Goal: Task Accomplishment & Management: Use online tool/utility

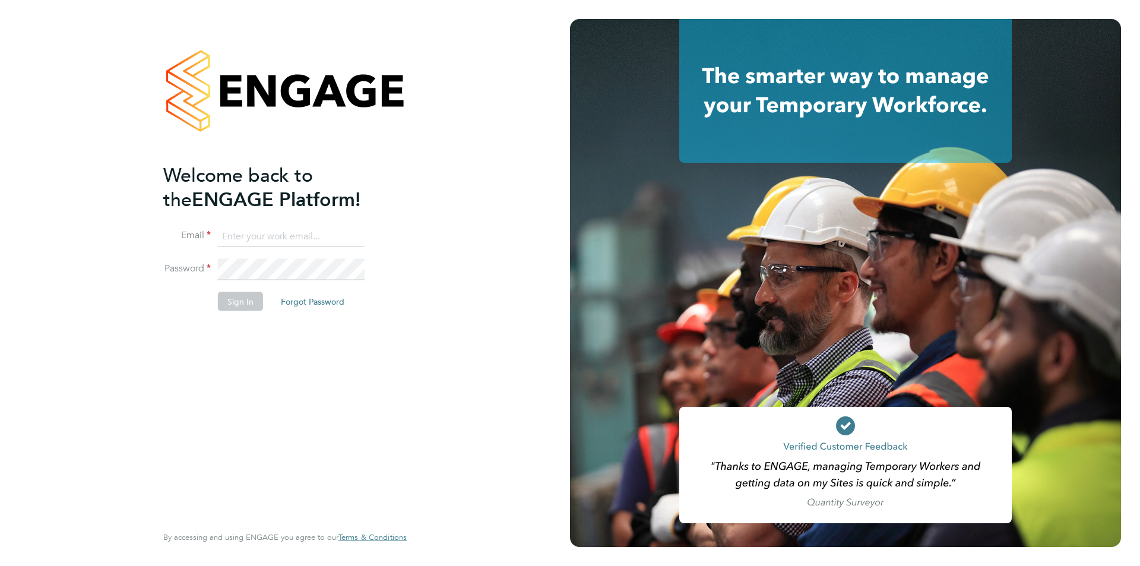
type input "edyta.marchant@brightonandhovealbion.com"
click at [234, 302] on button "Sign In" at bounding box center [240, 301] width 45 height 19
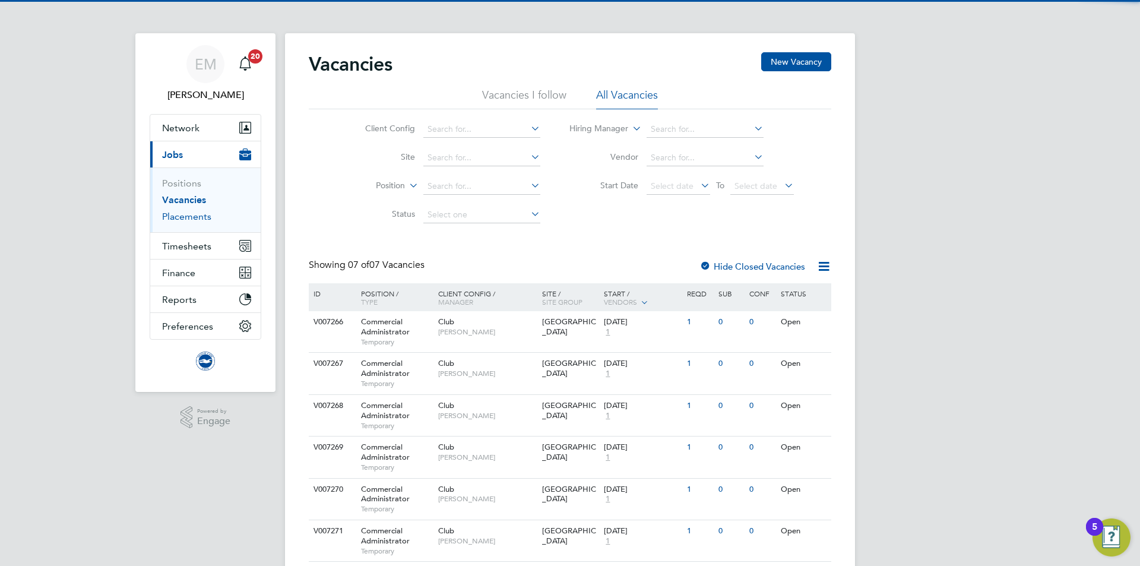
click at [208, 214] on link "Placements" at bounding box center [186, 216] width 49 height 11
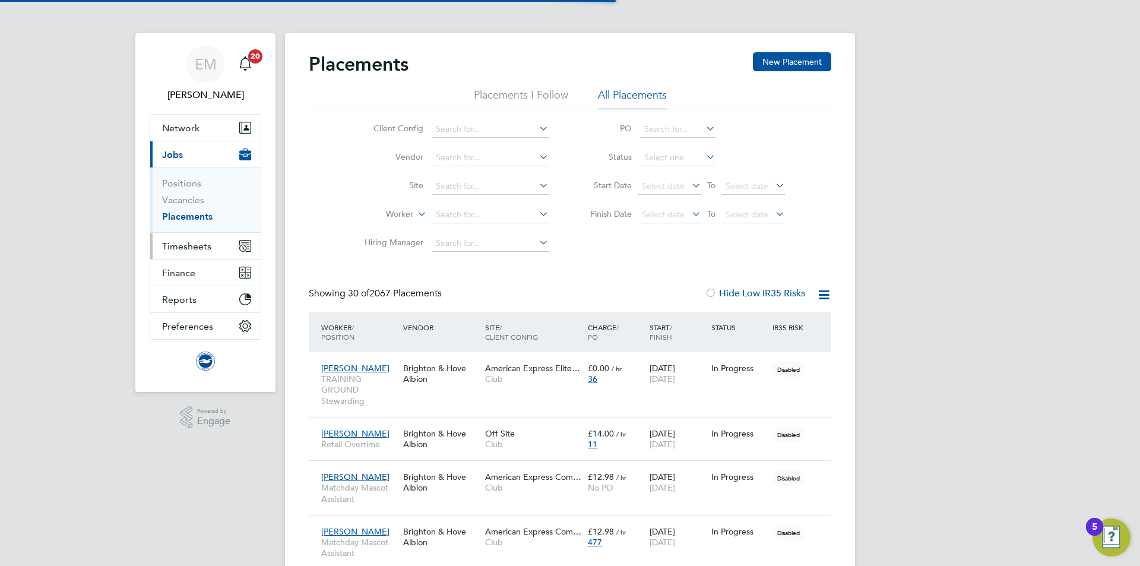
click at [198, 245] on span "Timesheets" at bounding box center [186, 245] width 49 height 11
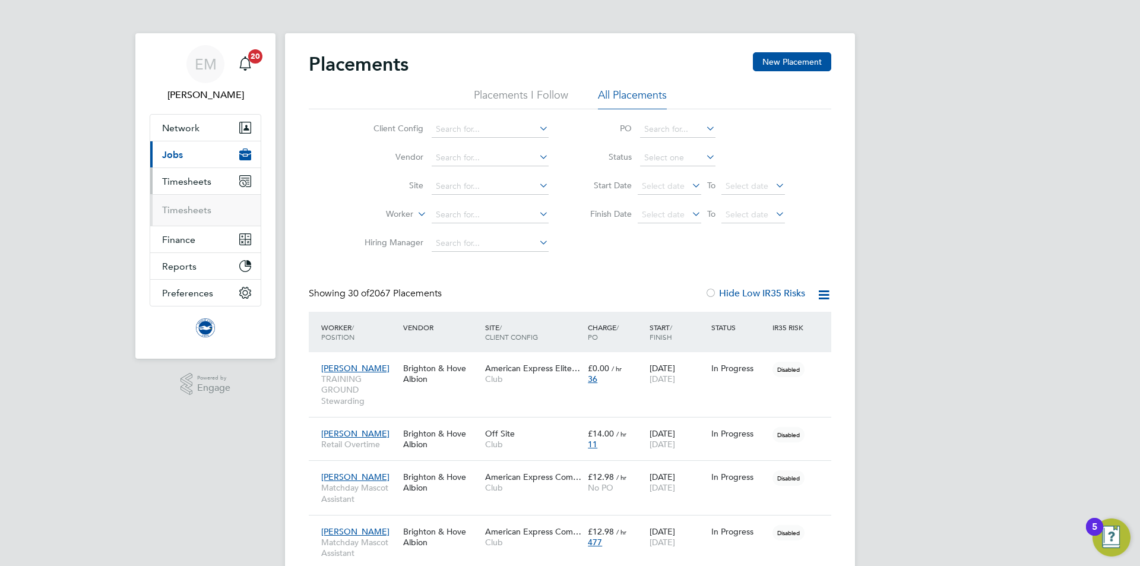
click at [206, 200] on ul "Timesheets" at bounding box center [205, 209] width 110 height 31
click at [206, 213] on link "Timesheets" at bounding box center [186, 209] width 49 height 11
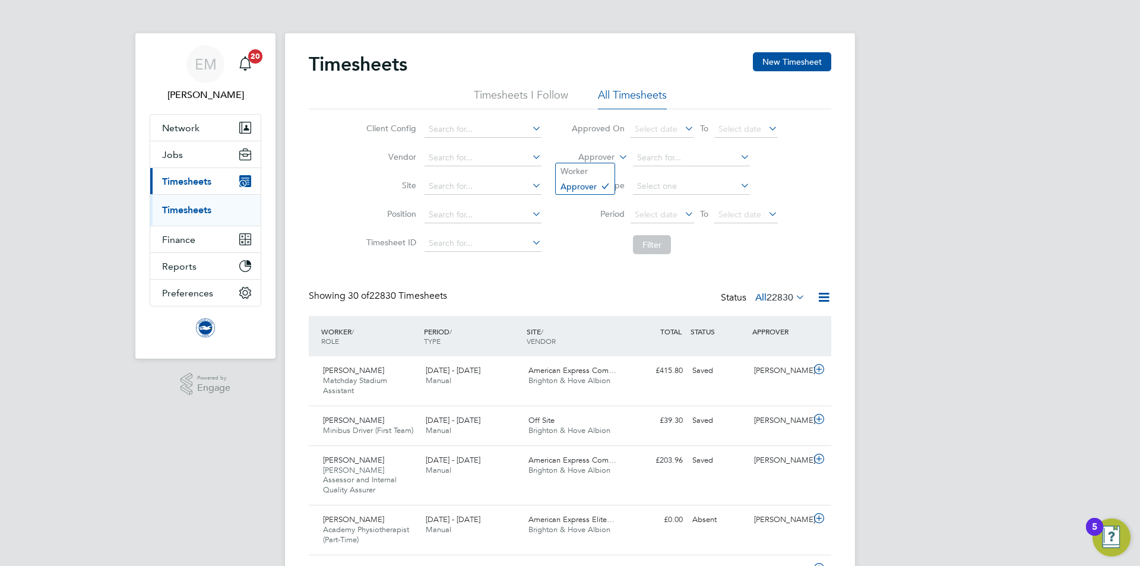
click at [590, 157] on label "Approver" at bounding box center [587, 157] width 53 height 12
click at [583, 172] on li "Worker" at bounding box center [585, 170] width 59 height 15
click at [677, 150] on input at bounding box center [691, 158] width 117 height 17
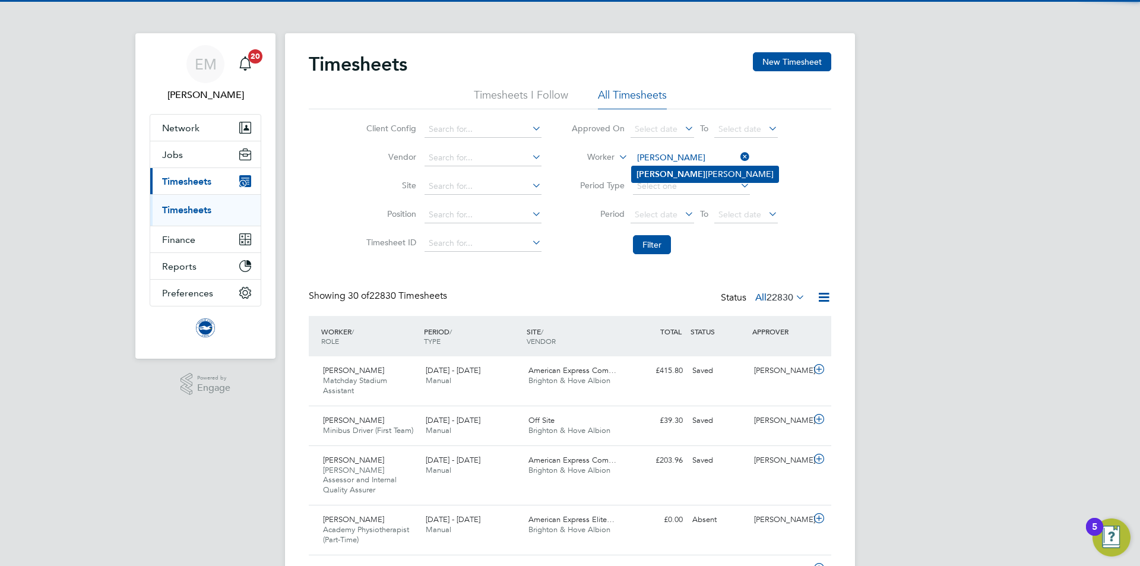
click at [677, 166] on li "[PERSON_NAME]" at bounding box center [705, 174] width 147 height 16
type input "[PERSON_NAME]"
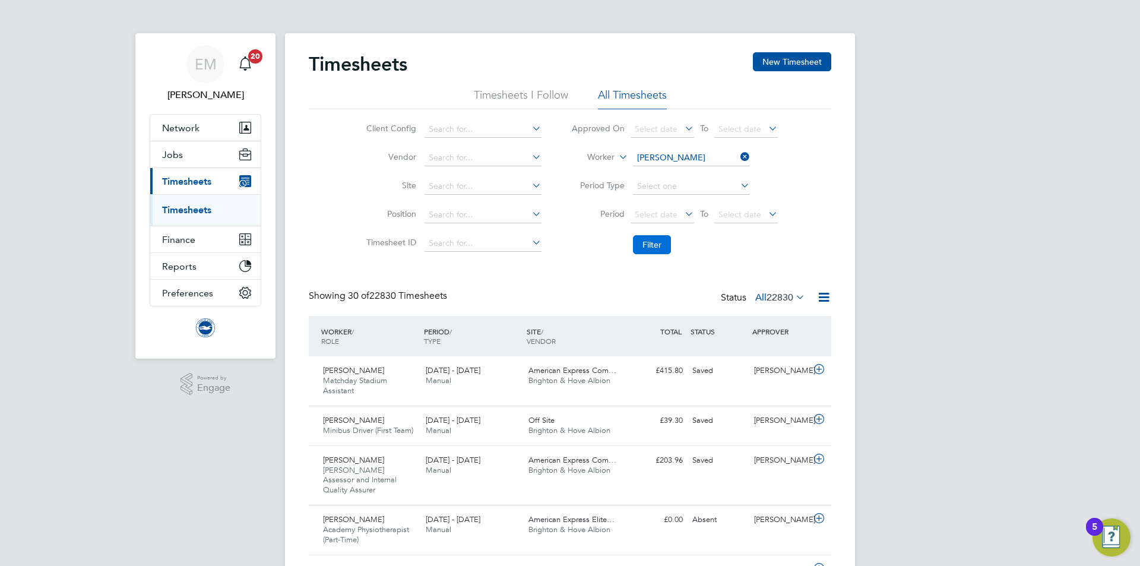
click at [657, 249] on button "Filter" at bounding box center [652, 244] width 38 height 19
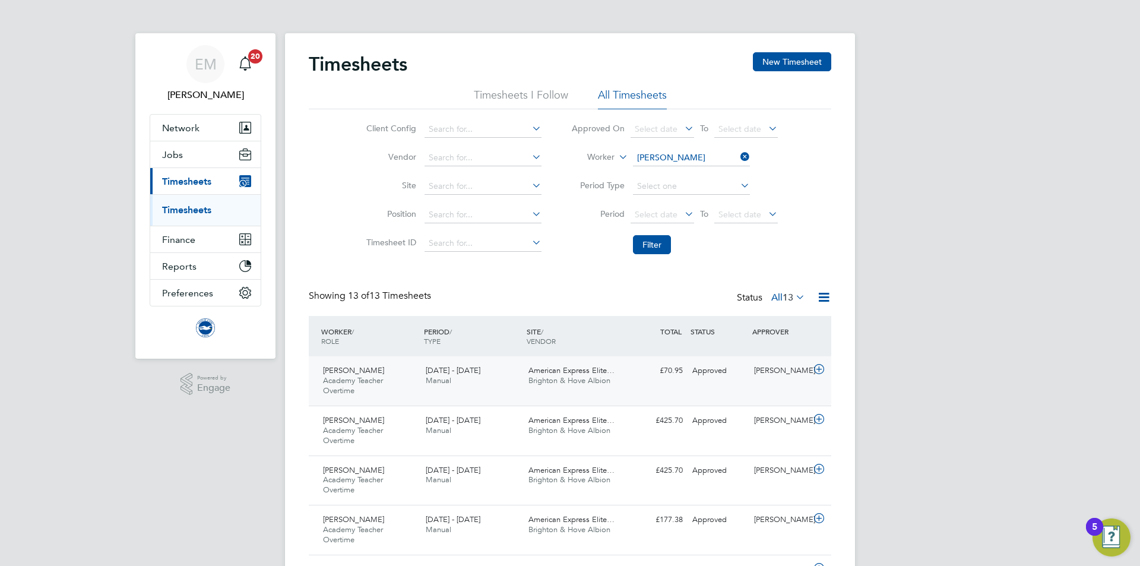
click at [731, 391] on div "[PERSON_NAME] Academy Teacher Overtime [DATE] - [DATE] [DATE] - [DATE] Manual A…" at bounding box center [570, 380] width 522 height 49
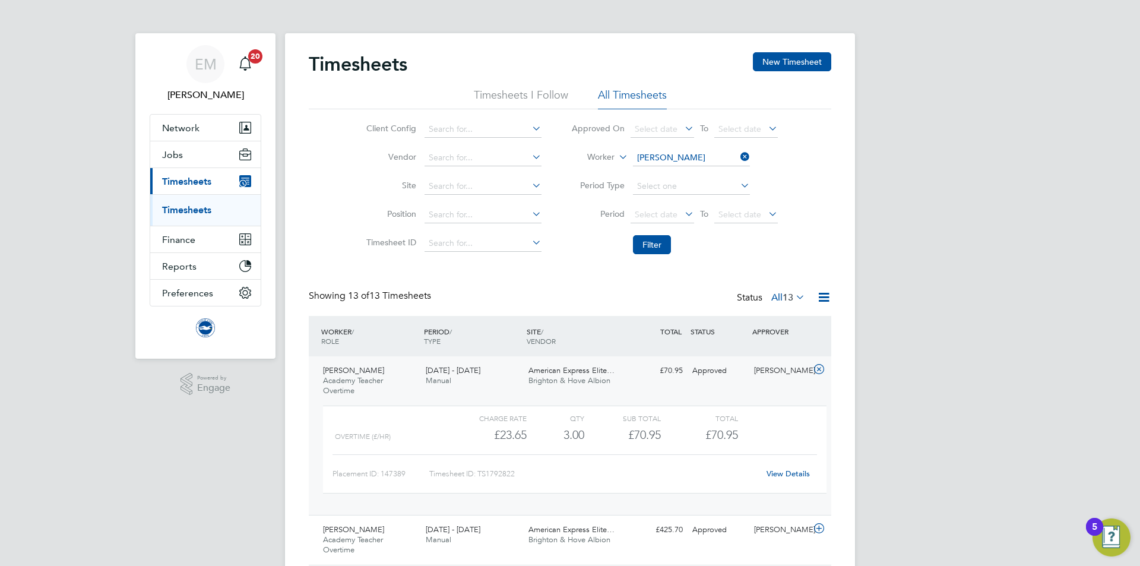
click at [386, 381] on div "[PERSON_NAME] Academy Teacher Overtime [DATE] - [DATE]" at bounding box center [369, 381] width 103 height 40
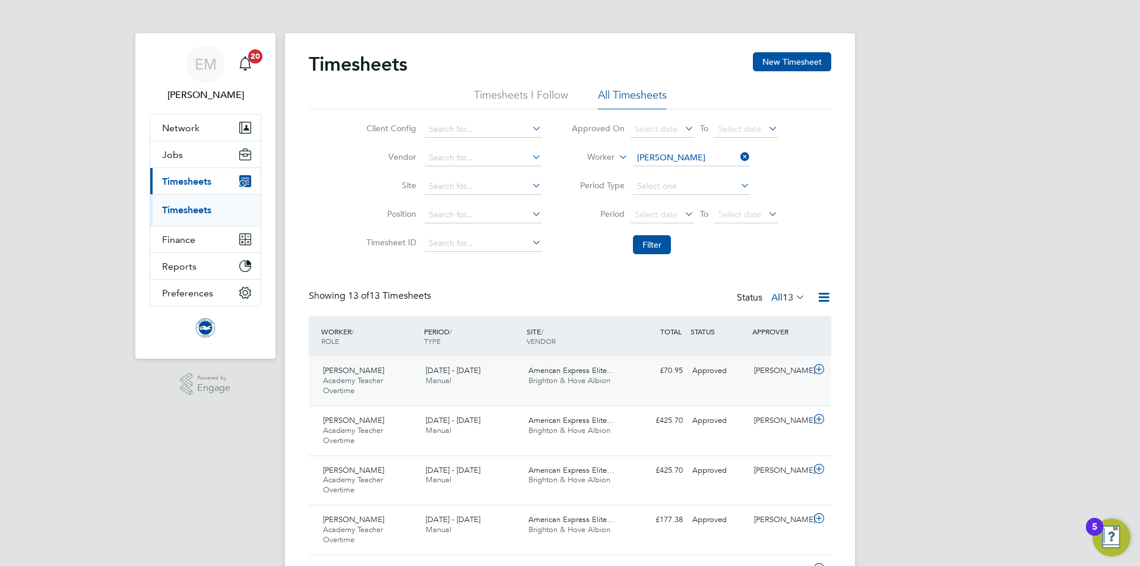
click at [389, 385] on div "[PERSON_NAME] Academy Teacher Overtime [DATE] - [DATE]" at bounding box center [369, 381] width 103 height 40
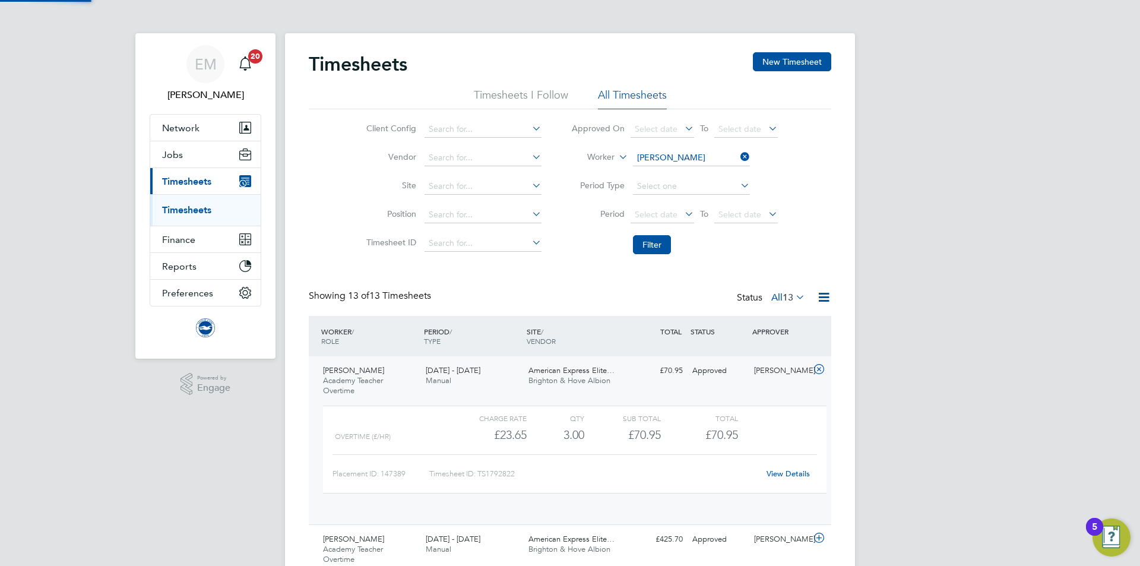
click at [389, 385] on div "[PERSON_NAME] Academy Teacher Overtime [DATE] - [DATE]" at bounding box center [369, 381] width 103 height 40
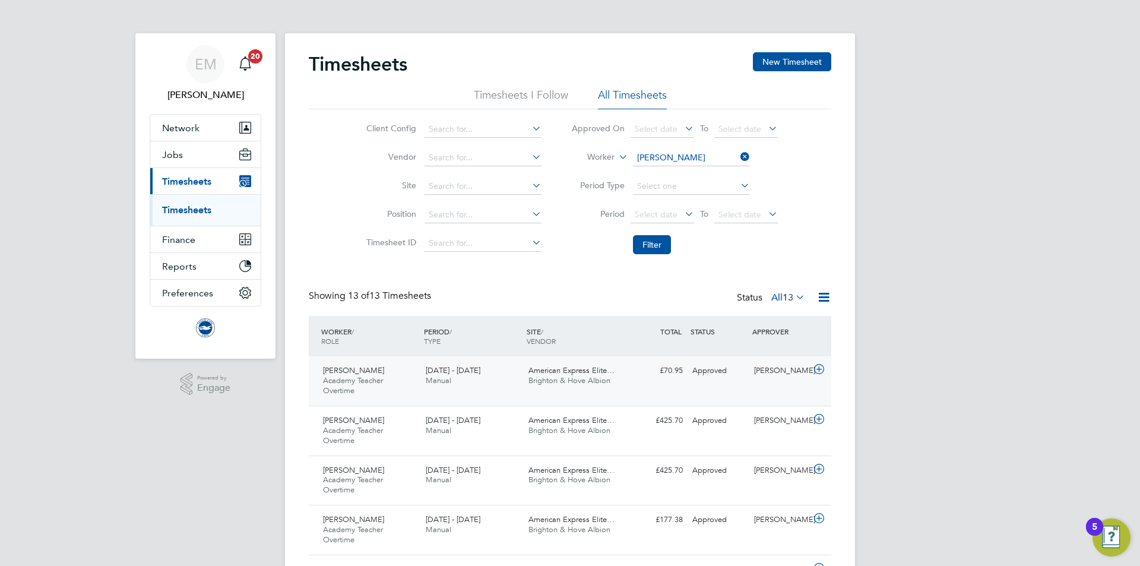
click at [630, 384] on div "[PERSON_NAME] Academy Teacher Overtime [DATE] - [DATE] [DATE] - [DATE] Manual A…" at bounding box center [570, 380] width 522 height 49
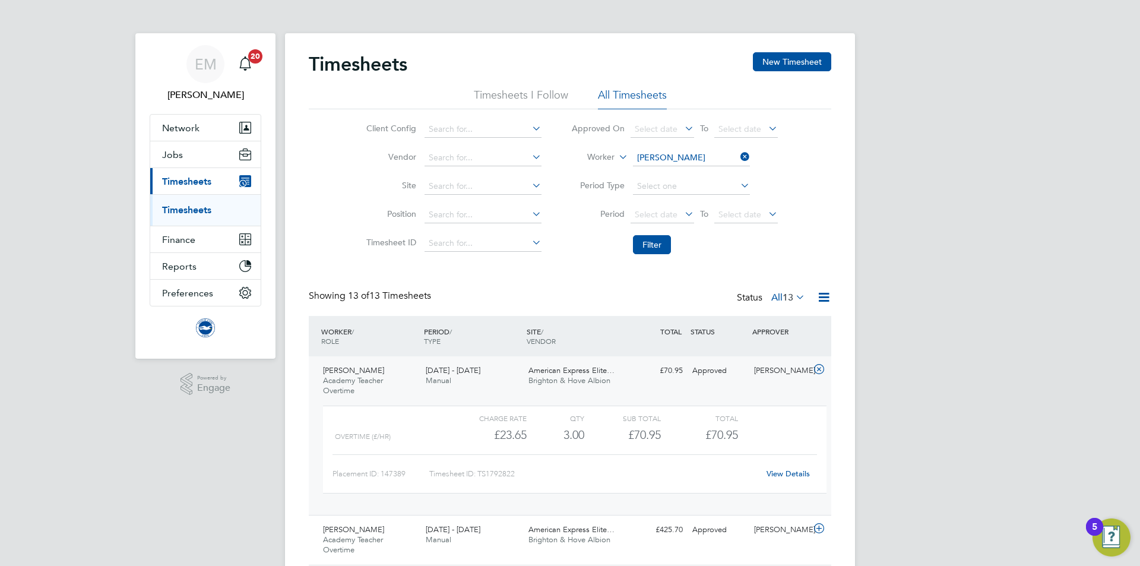
click at [642, 372] on div "£70.95 Approved" at bounding box center [657, 371] width 62 height 20
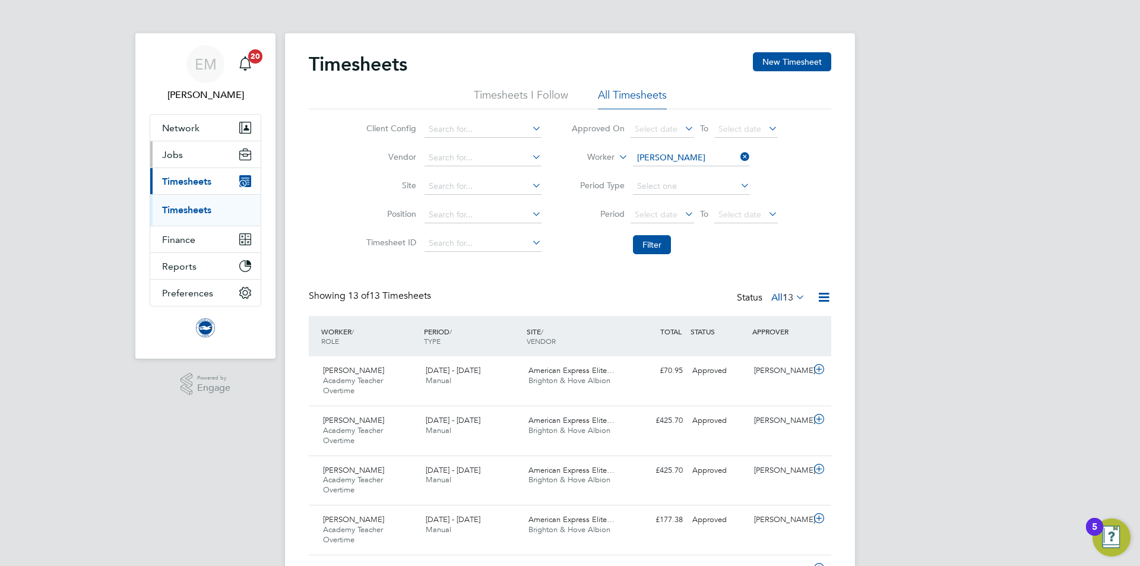
click at [162, 151] on button "Jobs" at bounding box center [205, 154] width 110 height 26
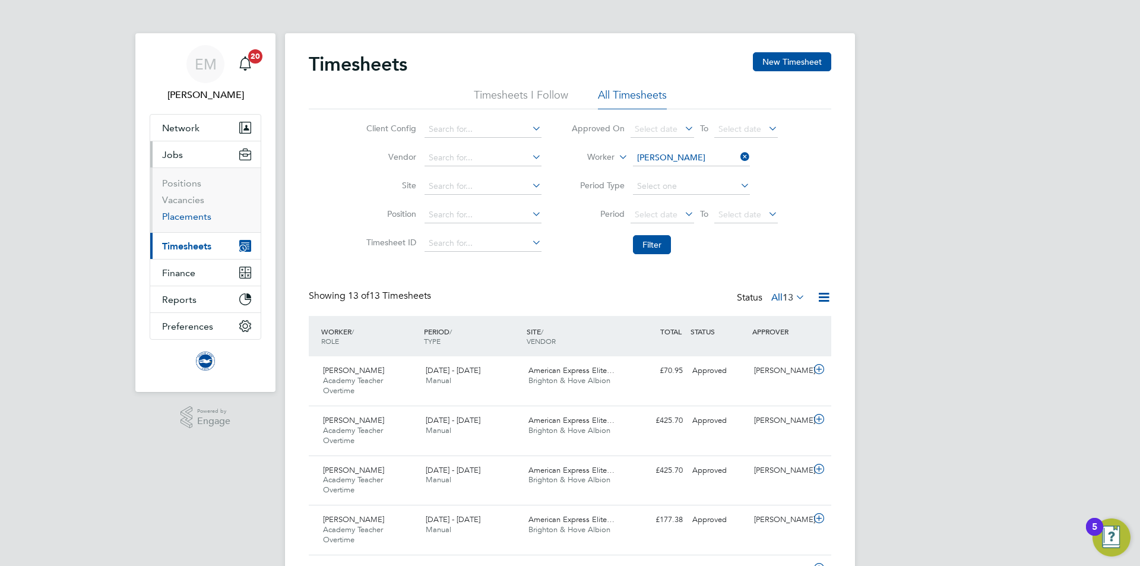
click at [185, 214] on link "Placements" at bounding box center [186, 216] width 49 height 11
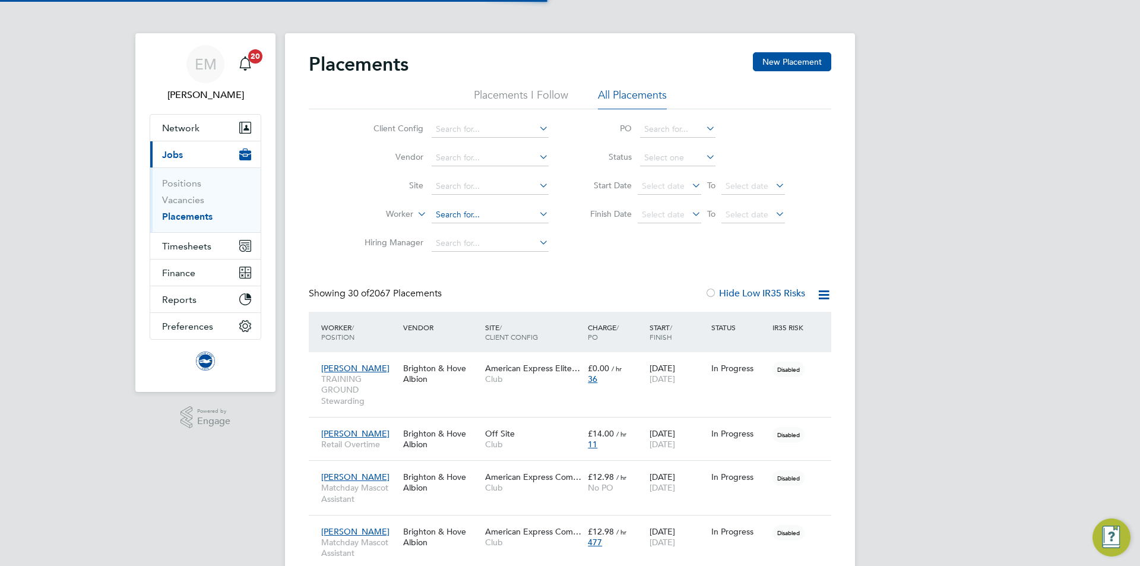
click at [446, 217] on input at bounding box center [490, 215] width 117 height 17
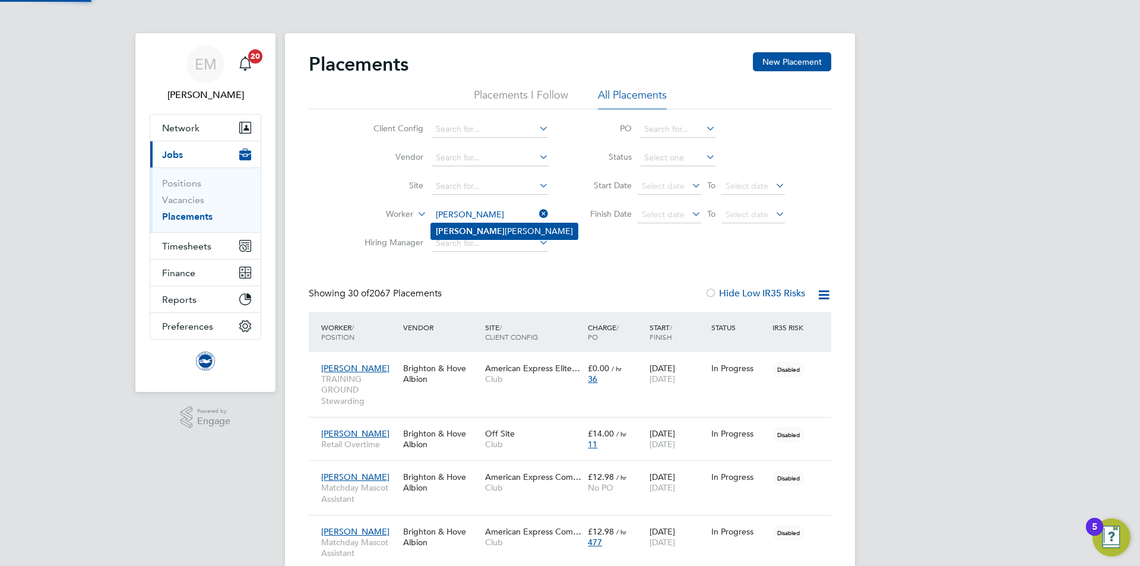
click at [483, 232] on li "[PERSON_NAME]" at bounding box center [504, 231] width 147 height 16
type input "[PERSON_NAME]"
